Goal: Task Accomplishment & Management: Complete application form

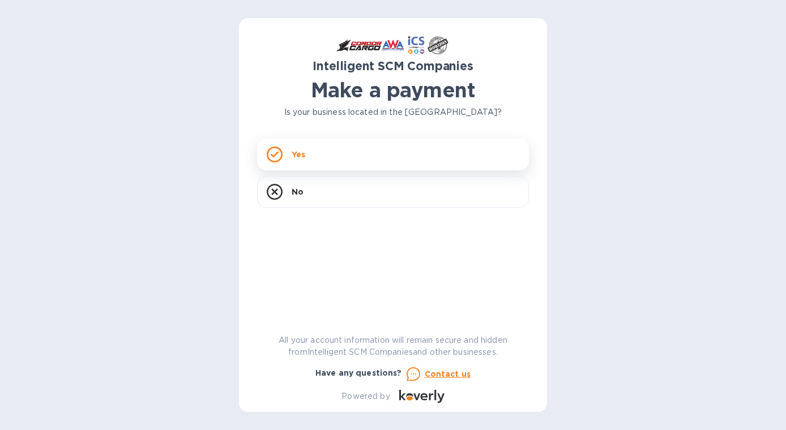
click at [384, 156] on div "Yes" at bounding box center [393, 155] width 272 height 32
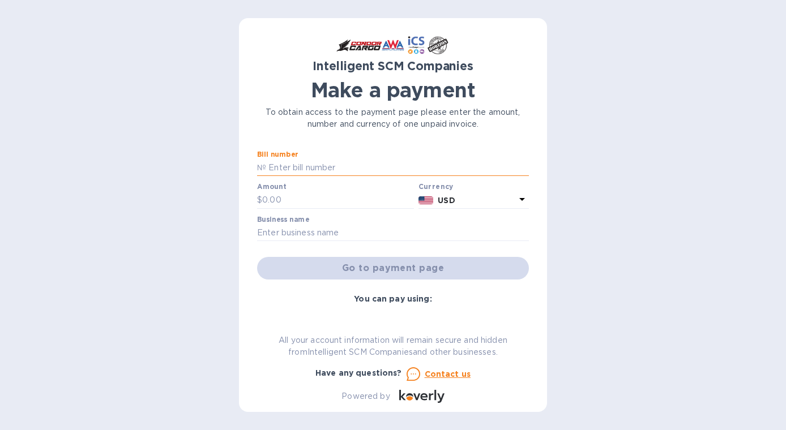
click at [312, 167] on input "text" at bounding box center [397, 168] width 263 height 17
paste input "S00503296"
type input "S00503296"
click at [327, 196] on input "text" at bounding box center [338, 200] width 152 height 17
type input "9,183.95"
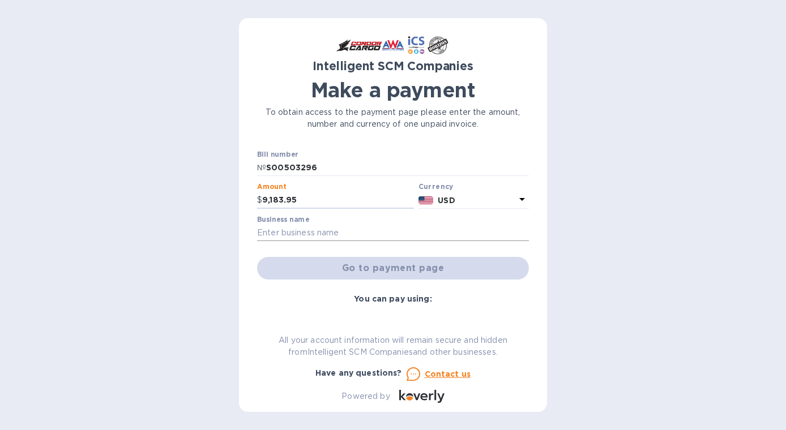
click at [394, 230] on input "text" at bounding box center [393, 233] width 272 height 17
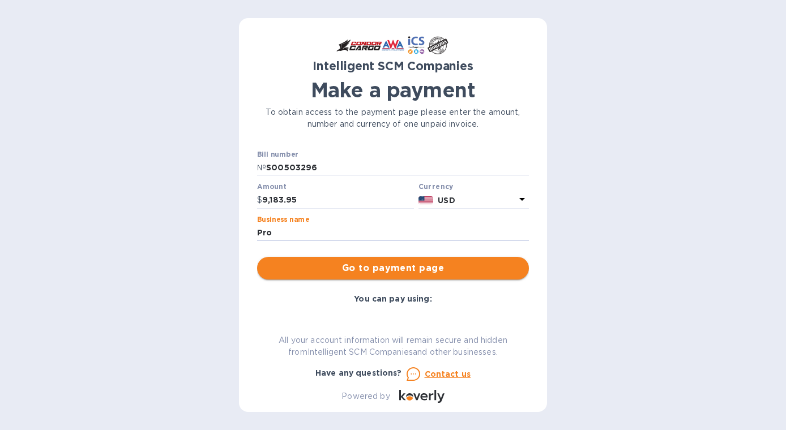
type input "Probugs Feeds USA LLC"
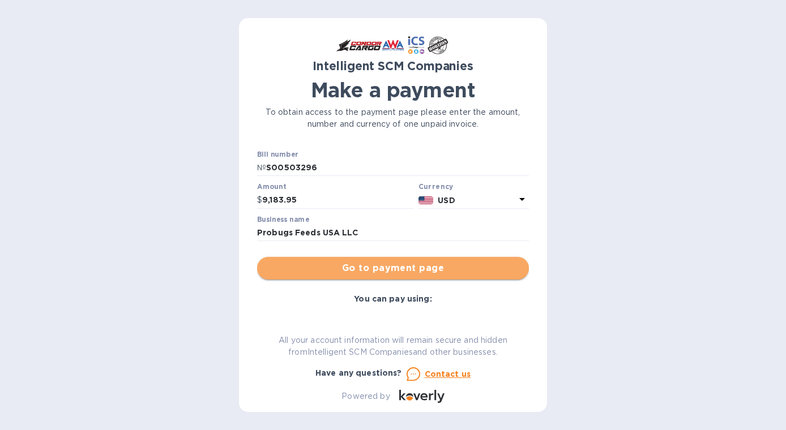
click at [410, 269] on span "Go to payment page" at bounding box center [393, 268] width 254 height 14
